Goal: Task Accomplishment & Management: Manage account settings

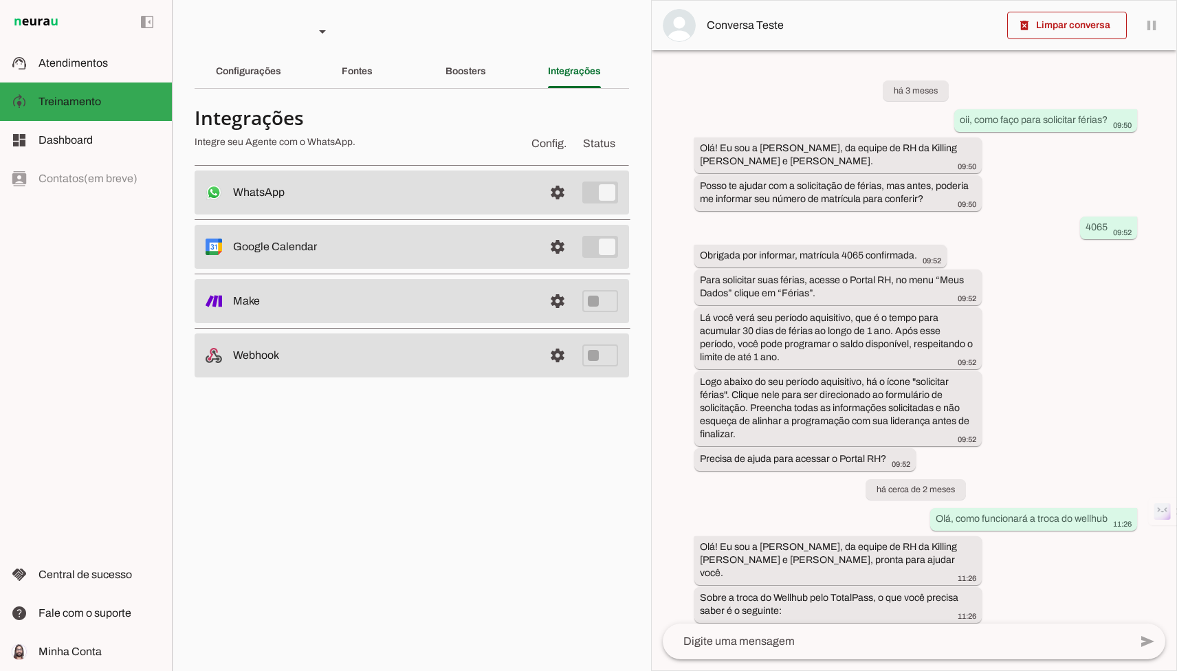
scroll to position [1222, 0]
